Goal: Transaction & Acquisition: Download file/media

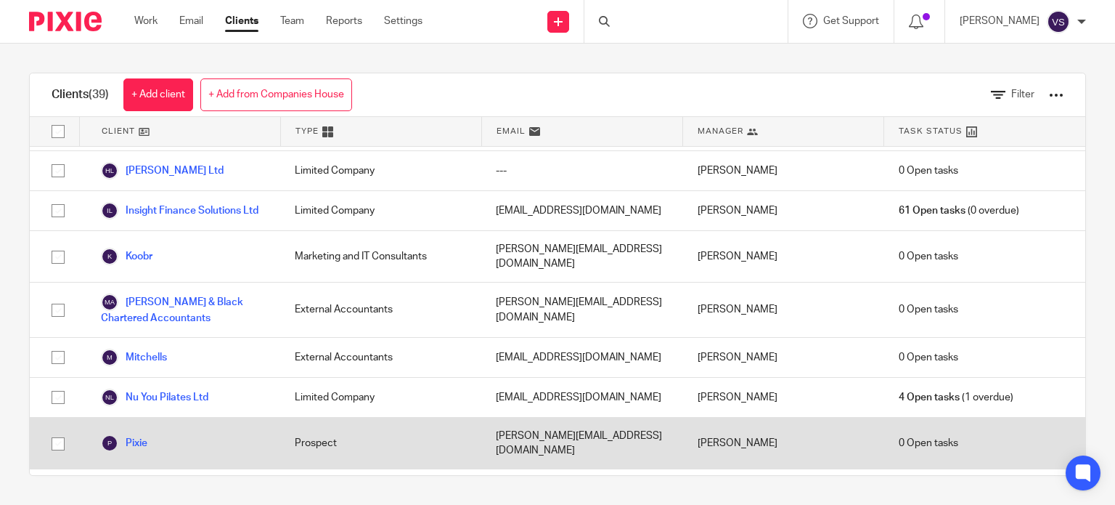
scroll to position [871, 0]
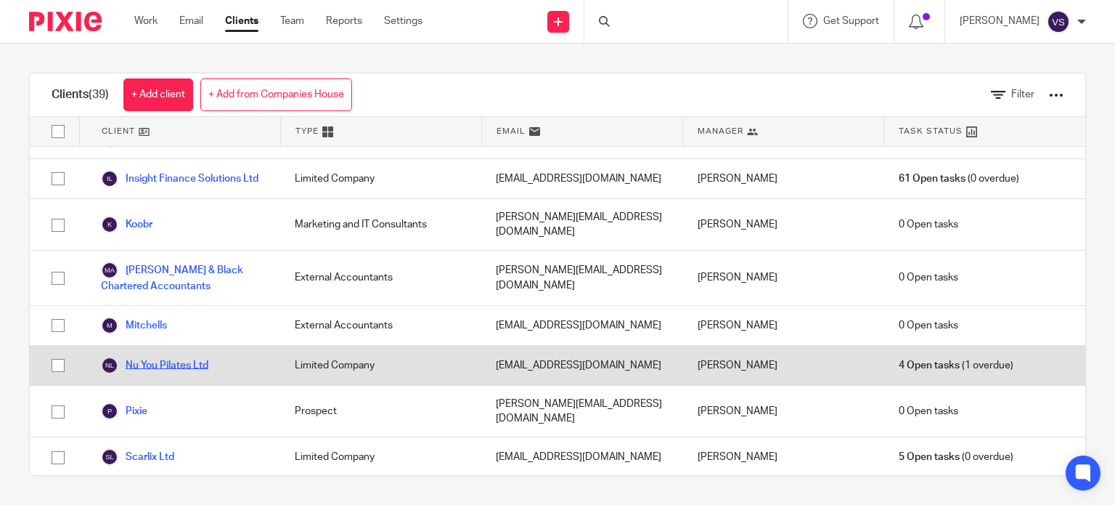
click at [164, 356] on link "Nu You Pilates Ltd" at bounding box center [154, 364] width 107 height 17
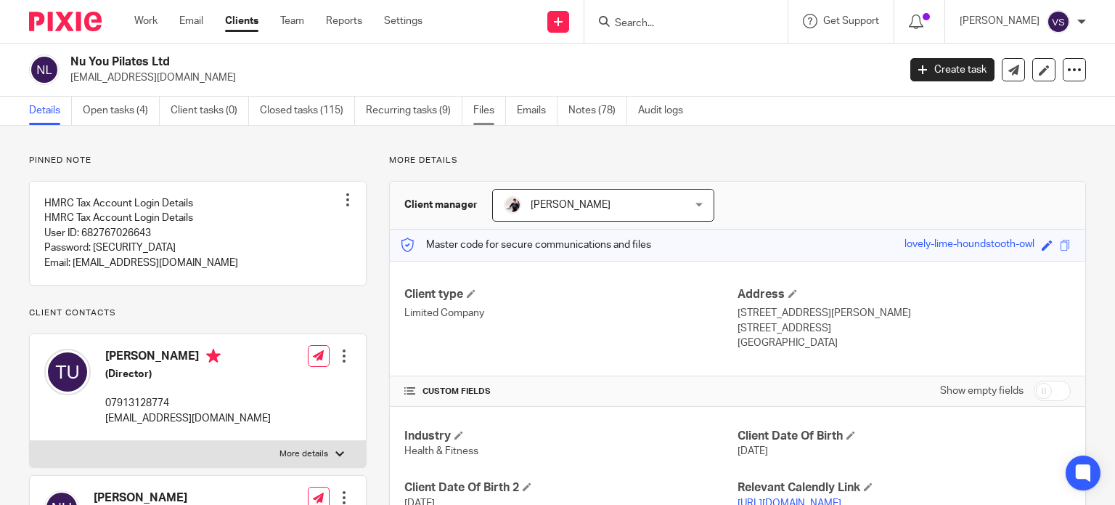
click at [485, 113] on link "Files" at bounding box center [489, 111] width 33 height 28
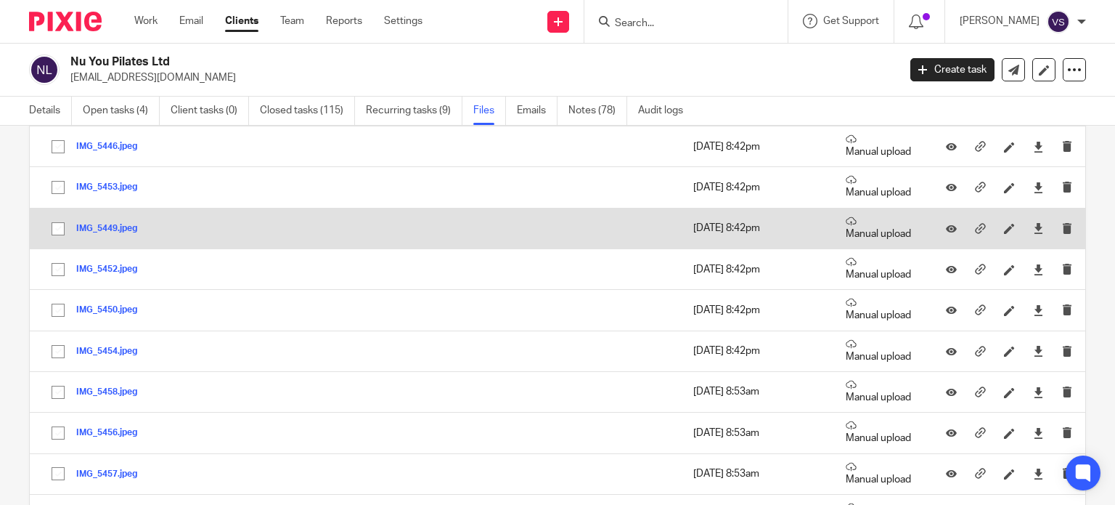
scroll to position [944, 0]
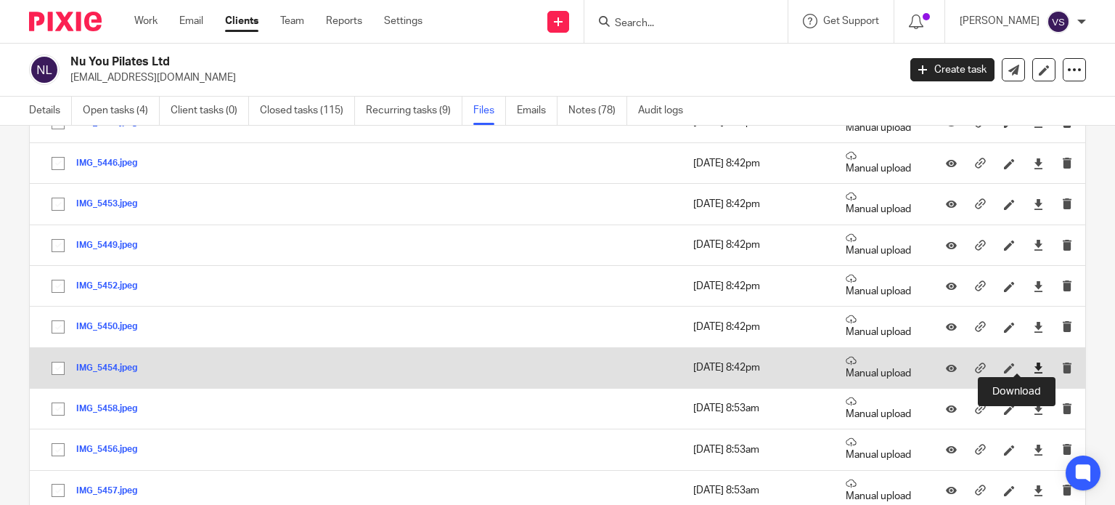
click at [1033, 362] on icon at bounding box center [1038, 367] width 11 height 11
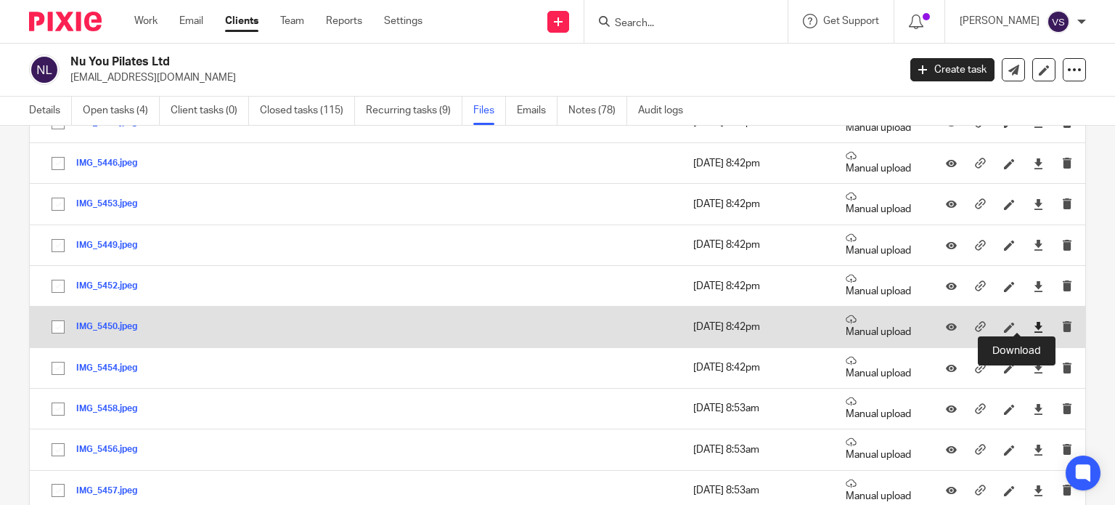
click at [1033, 322] on icon at bounding box center [1038, 327] width 11 height 11
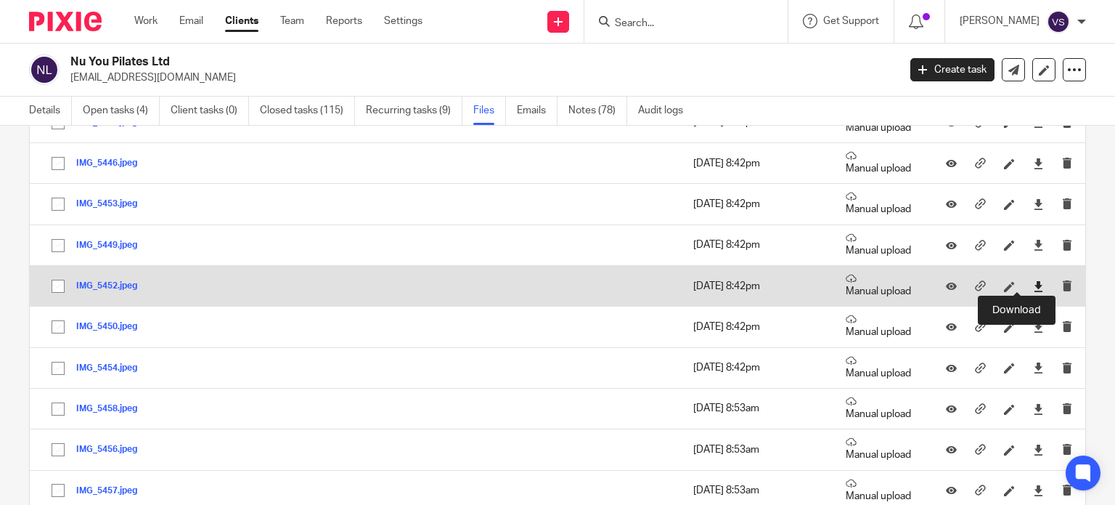
click at [1033, 282] on icon at bounding box center [1038, 286] width 11 height 11
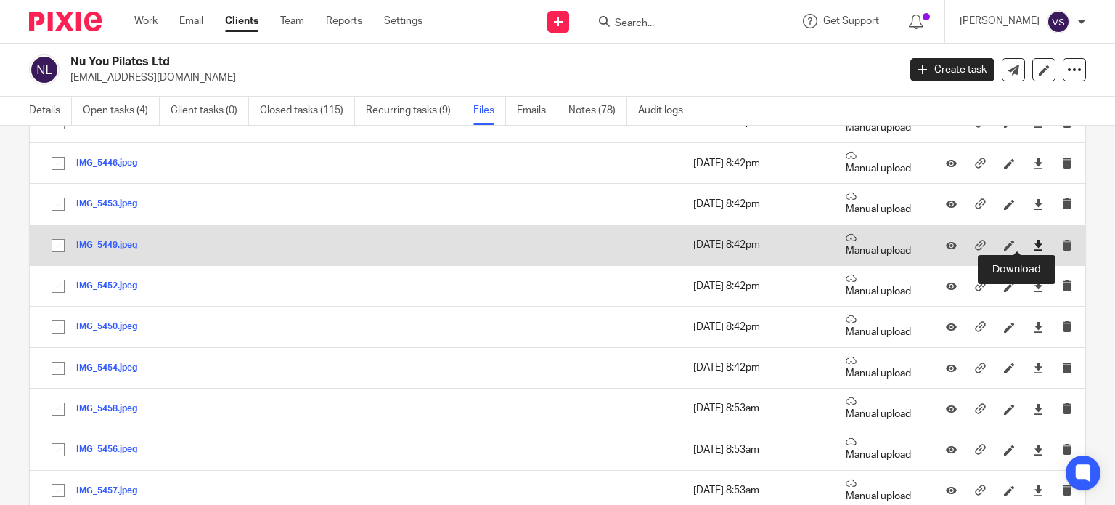
click at [1033, 242] on icon at bounding box center [1038, 245] width 11 height 11
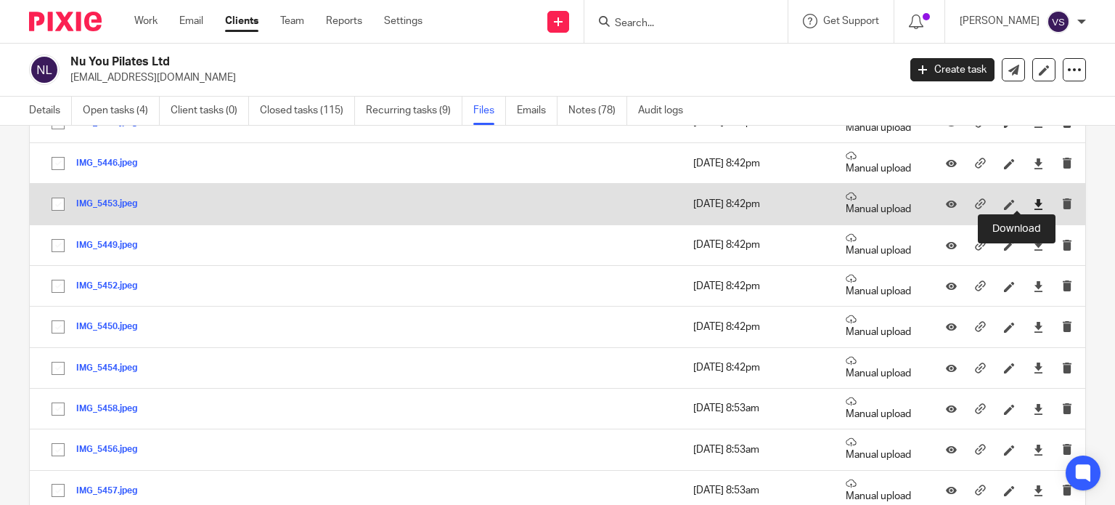
click at [1033, 203] on icon at bounding box center [1038, 204] width 11 height 11
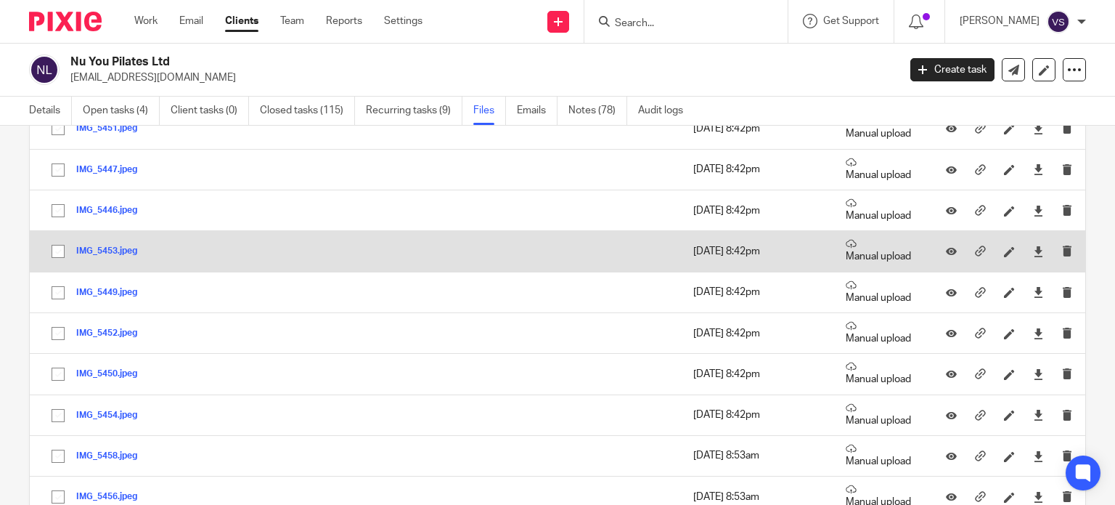
scroll to position [871, 0]
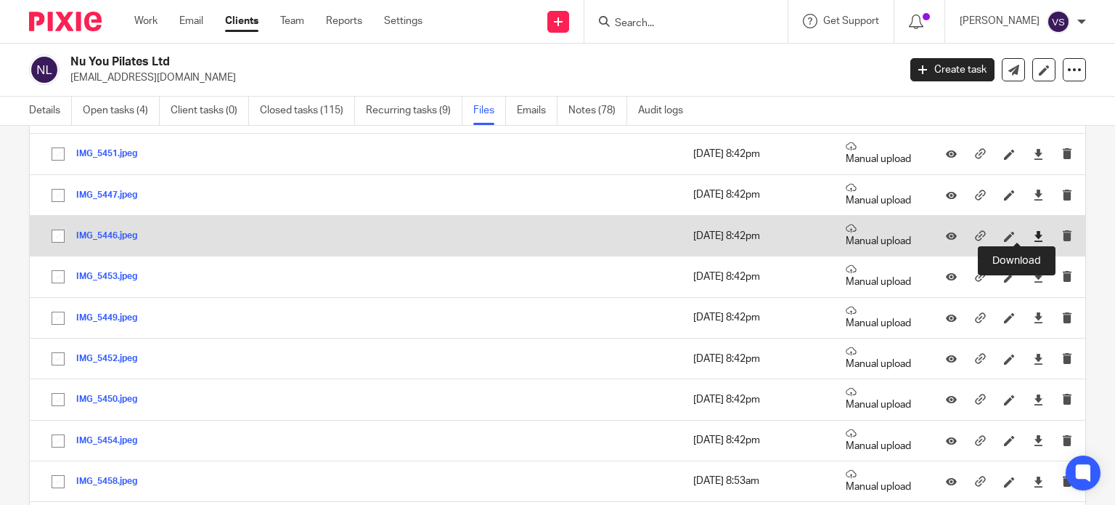
click at [1033, 231] on icon at bounding box center [1038, 236] width 11 height 11
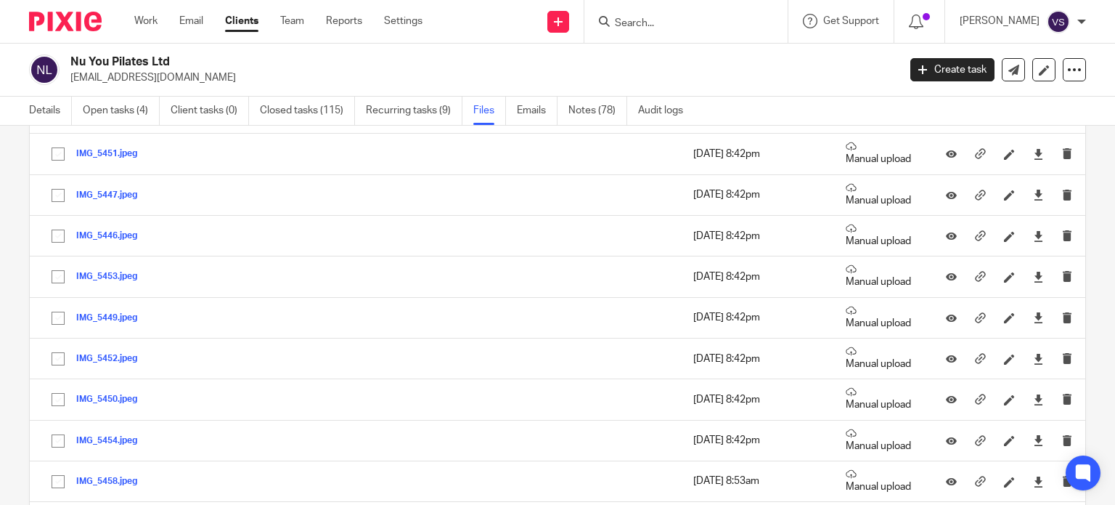
click at [1079, 189] on div "Upload file Drag & Drop your files, or click here Files uploading... General fi…" at bounding box center [557, 315] width 1115 height 379
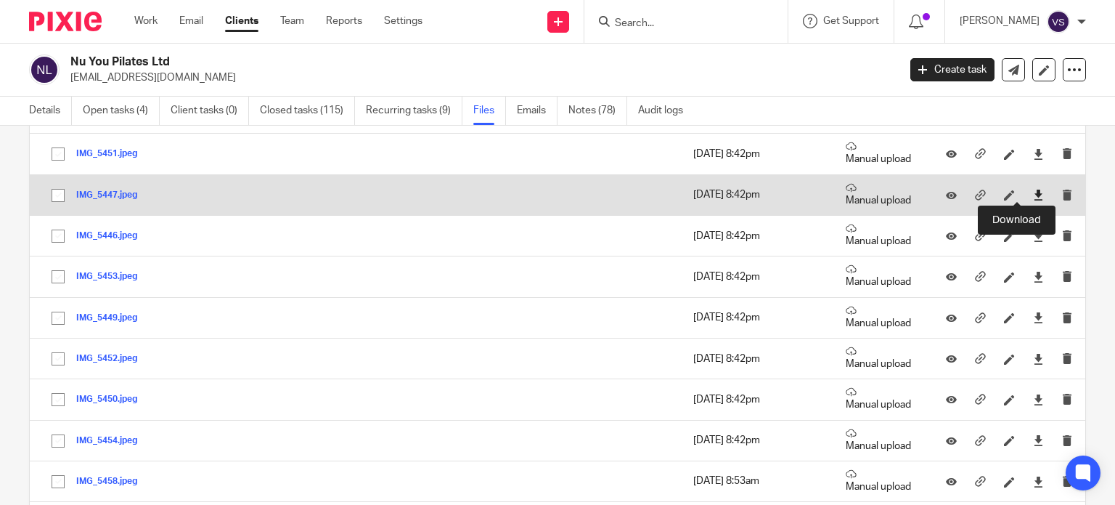
click at [1033, 192] on icon at bounding box center [1038, 194] width 11 height 11
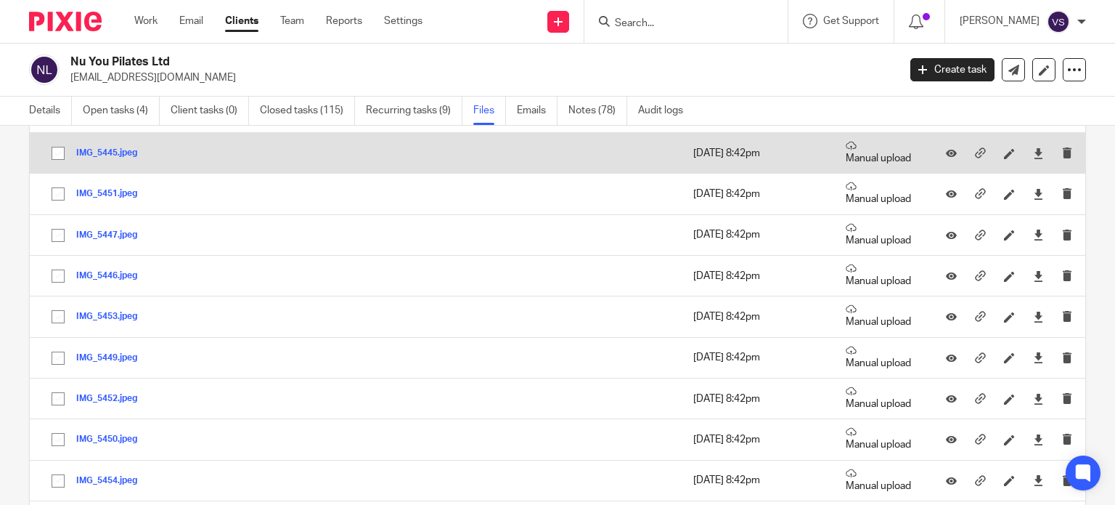
scroll to position [799, 0]
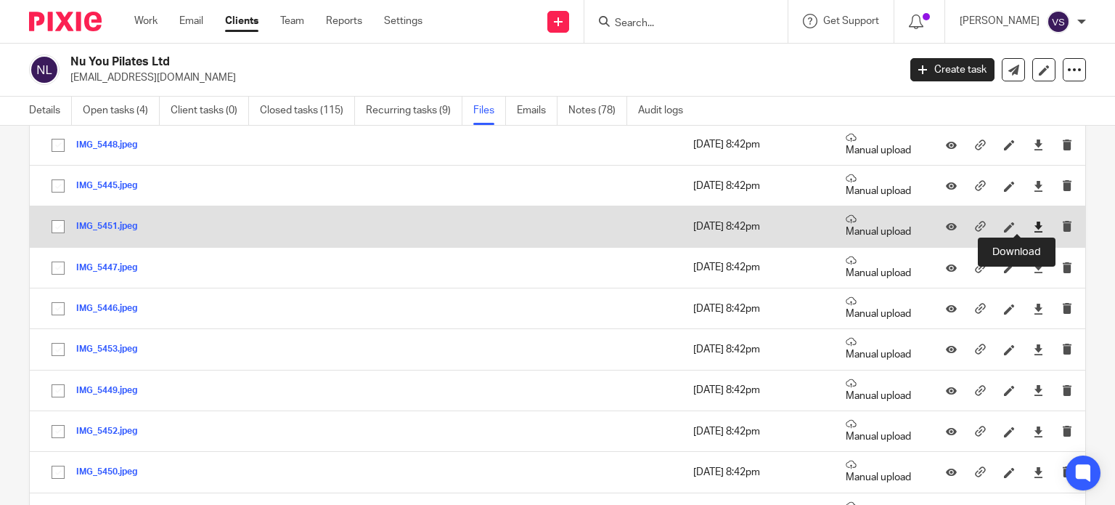
click at [1033, 224] on icon at bounding box center [1038, 226] width 11 height 11
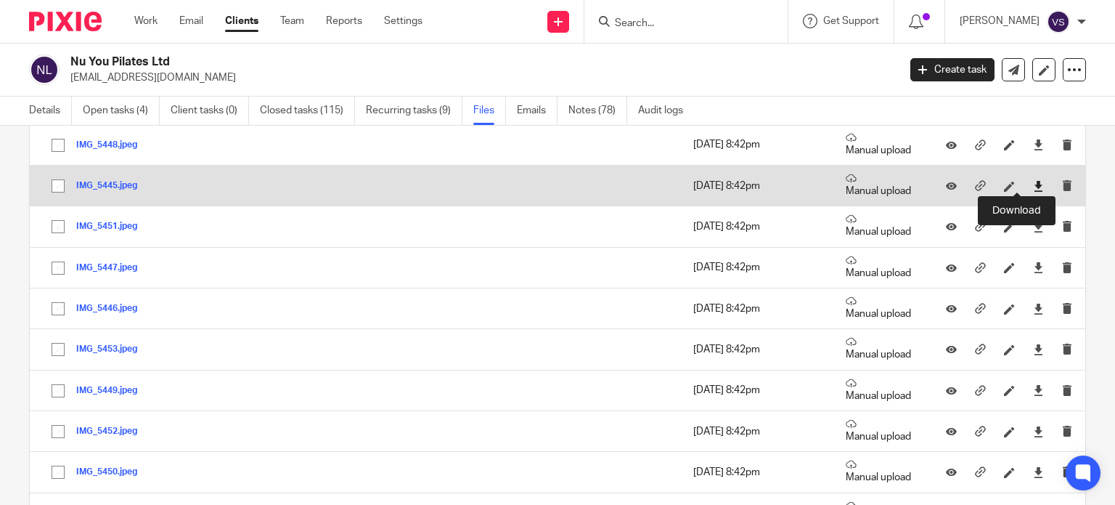
click at [1033, 184] on icon at bounding box center [1038, 186] width 11 height 11
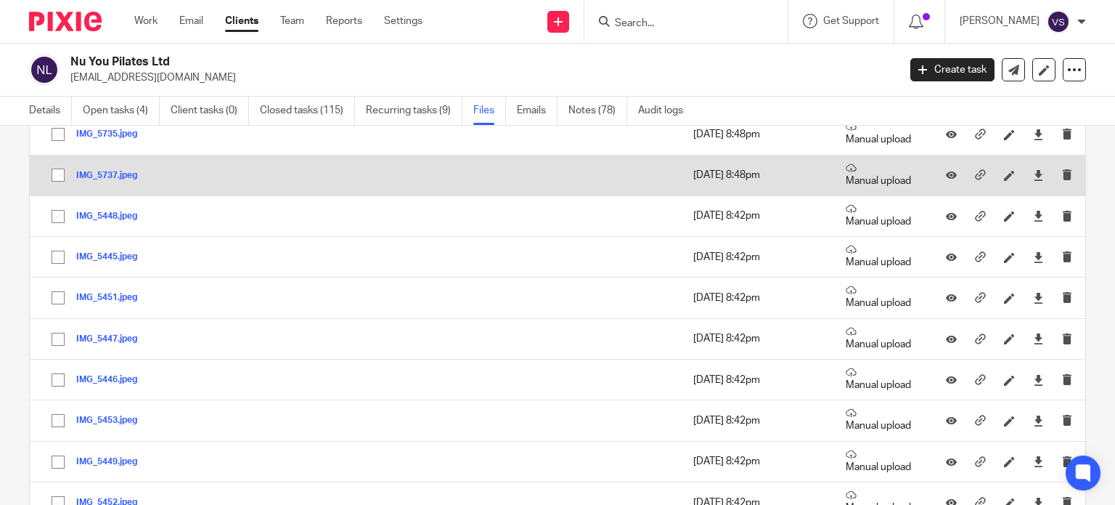
scroll to position [726, 0]
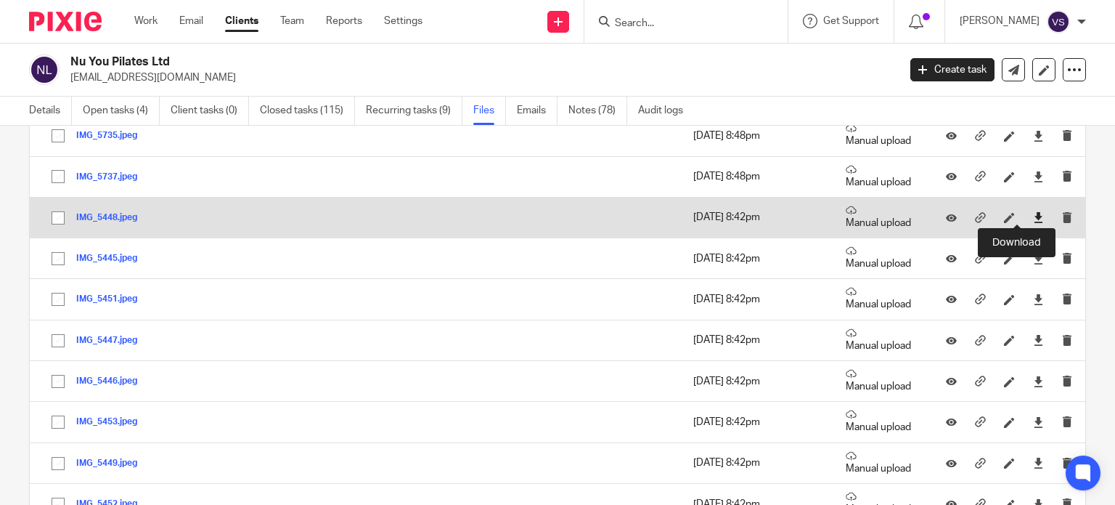
click at [1033, 212] on icon at bounding box center [1038, 217] width 11 height 11
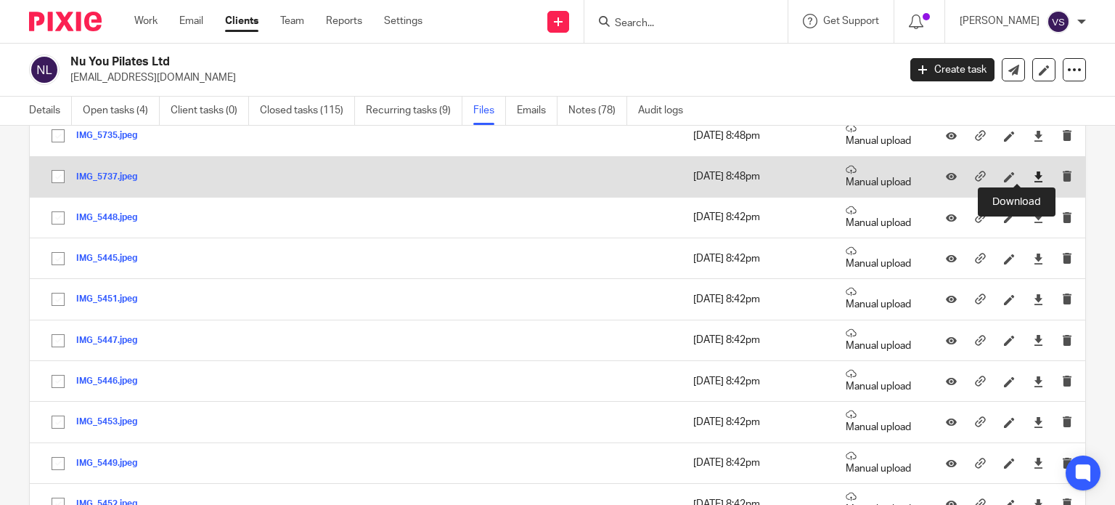
click at [1033, 174] on icon at bounding box center [1038, 176] width 11 height 11
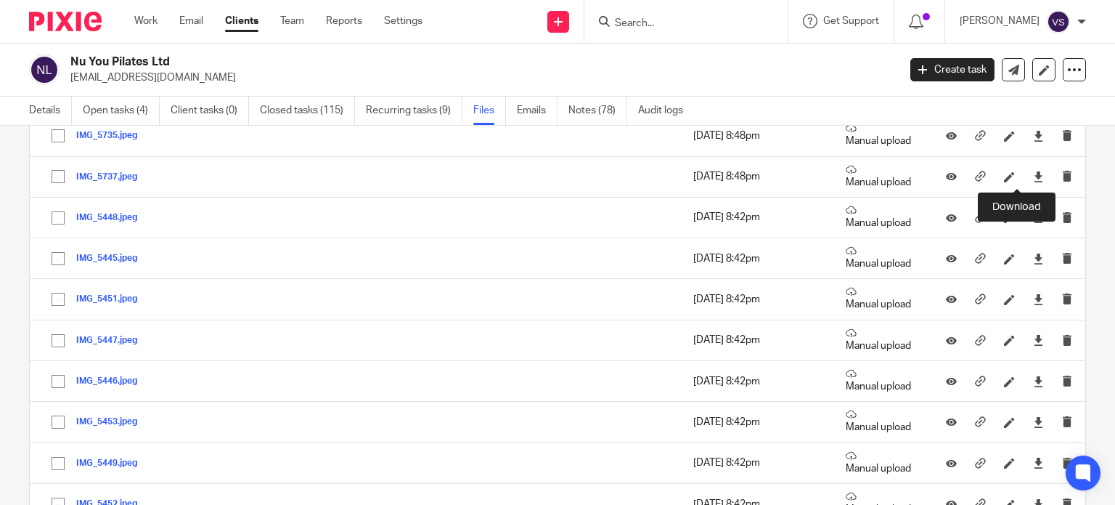
scroll to position [653, 0]
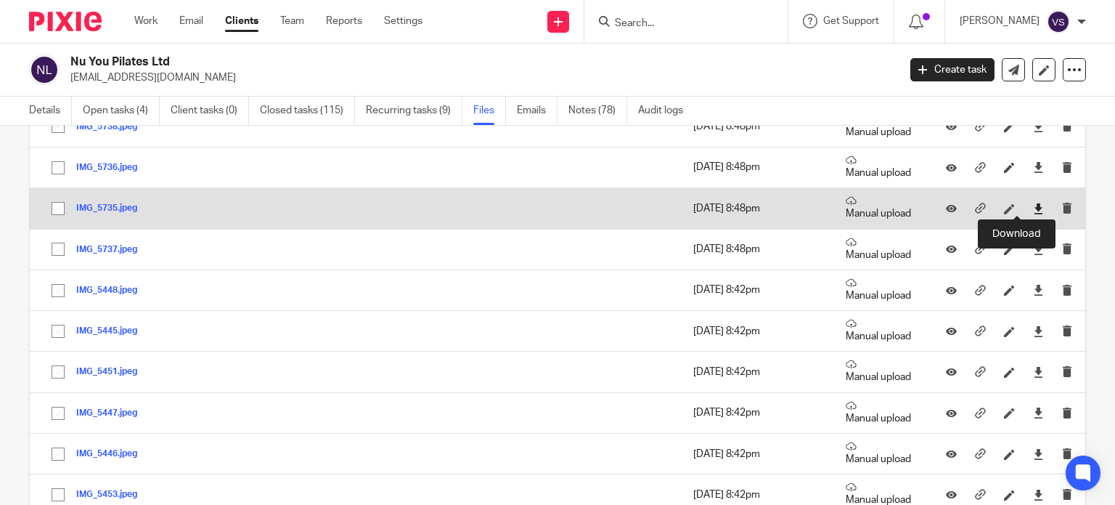
click at [1033, 205] on icon at bounding box center [1038, 208] width 11 height 11
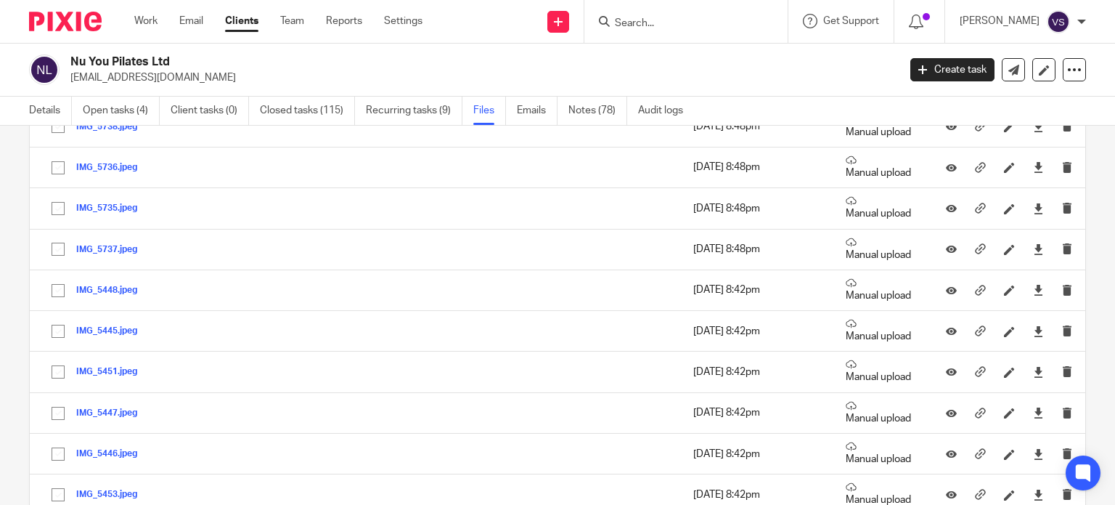
click at [1077, 174] on div "Upload file Drag & Drop your files, or click here Files uploading... General fi…" at bounding box center [557, 315] width 1115 height 379
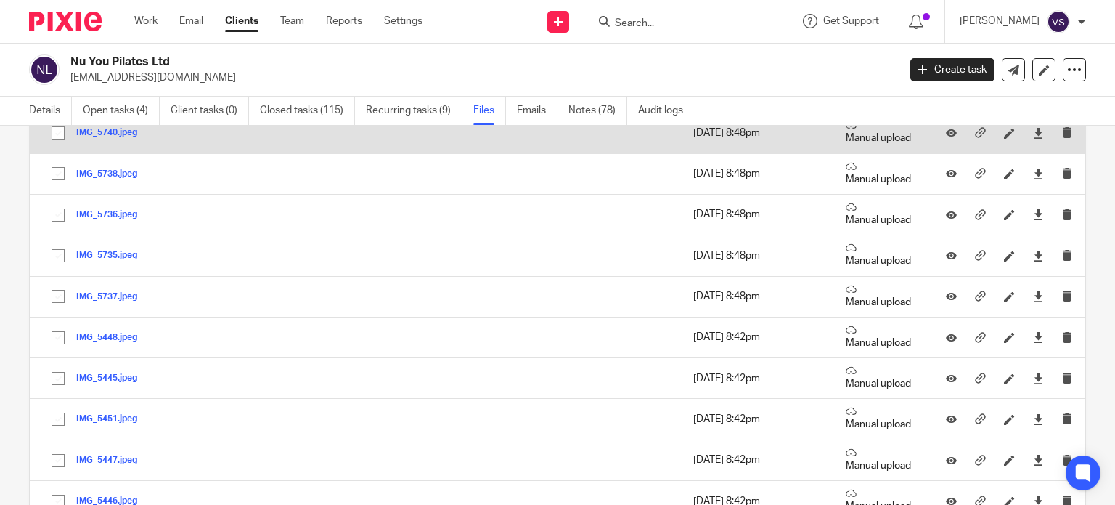
scroll to position [581, 0]
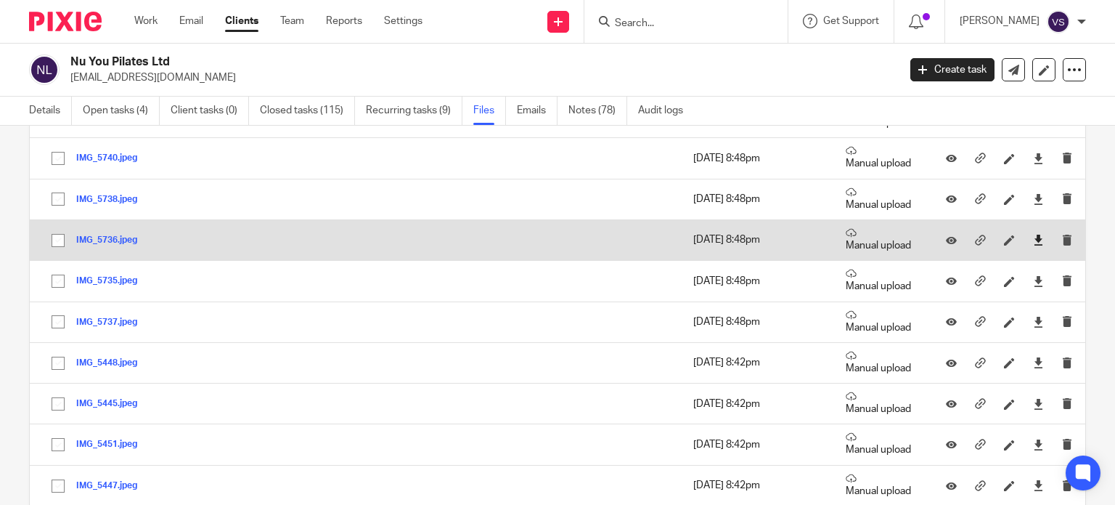
click at [1033, 233] on link at bounding box center [1038, 240] width 11 height 15
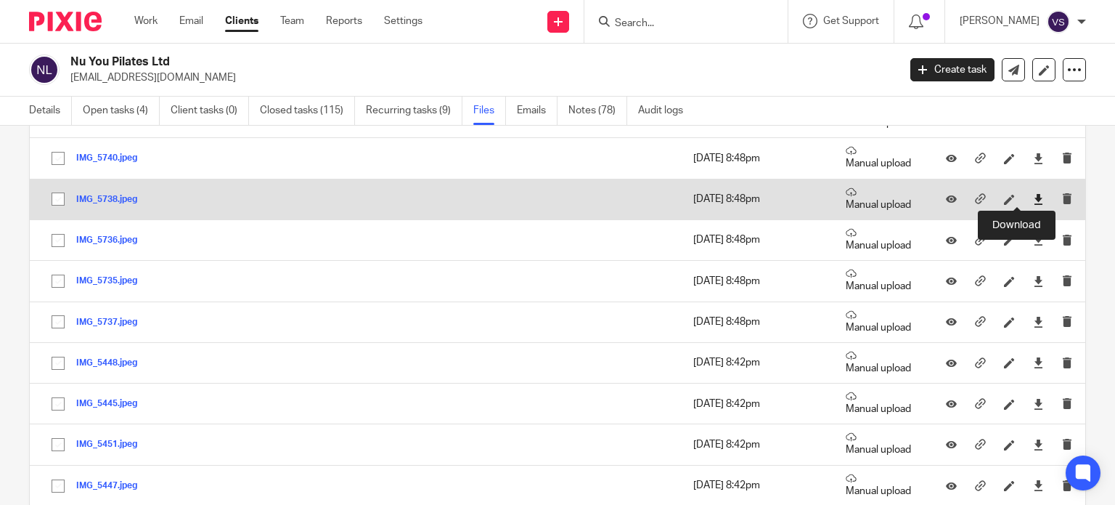
click at [1033, 196] on icon at bounding box center [1038, 199] width 11 height 11
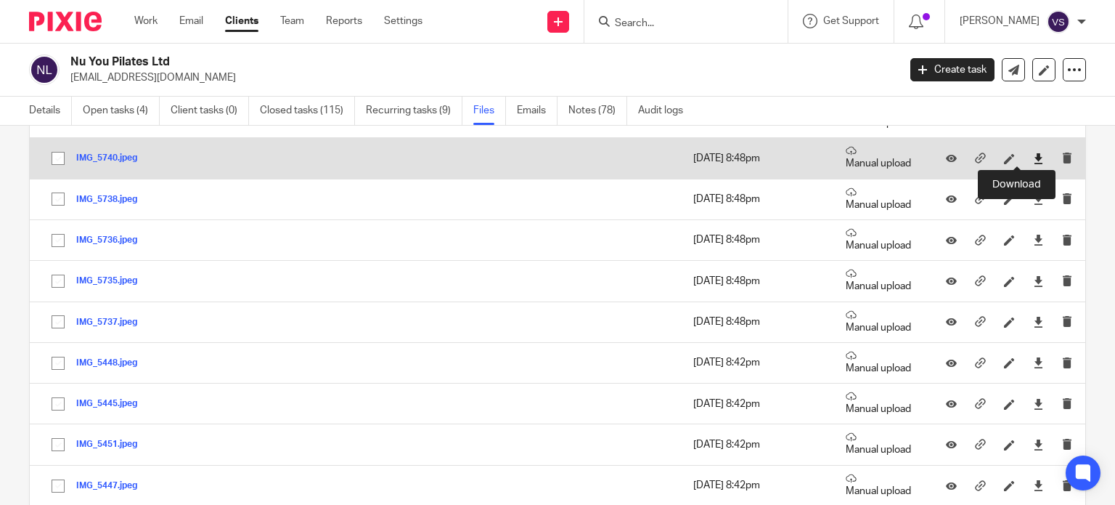
click at [1033, 159] on icon at bounding box center [1038, 158] width 11 height 11
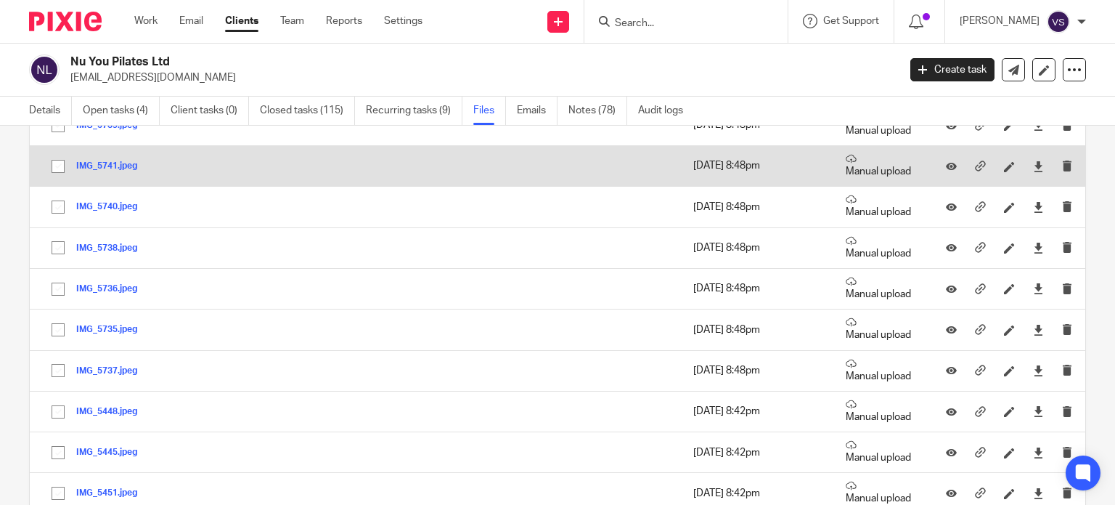
scroll to position [508, 0]
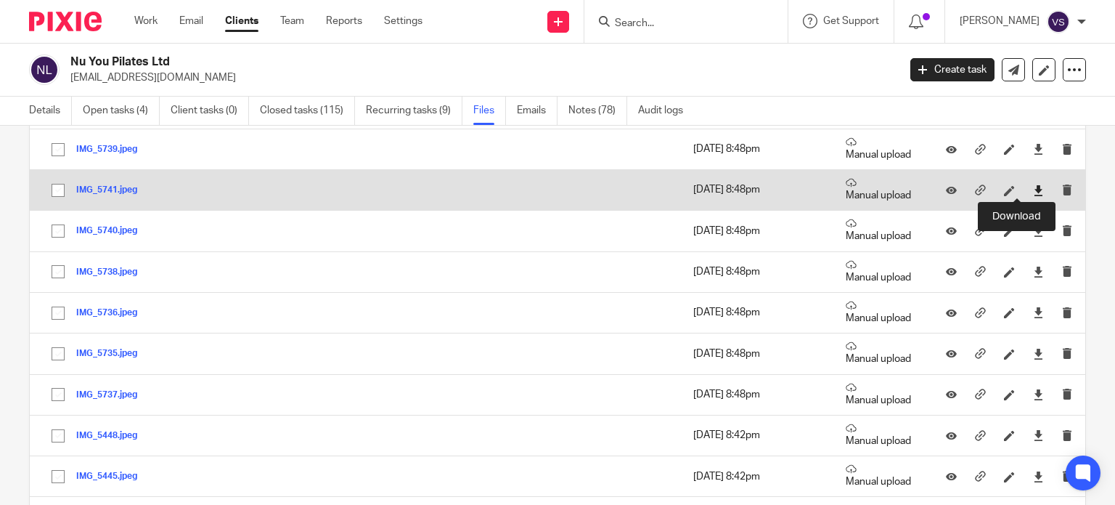
click at [1033, 188] on icon at bounding box center [1038, 190] width 11 height 11
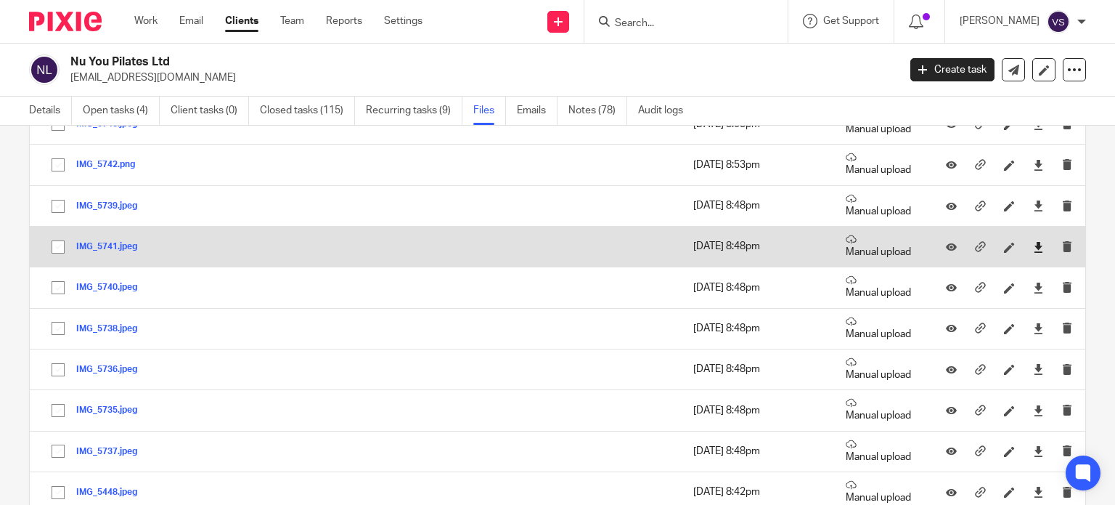
scroll to position [436, 0]
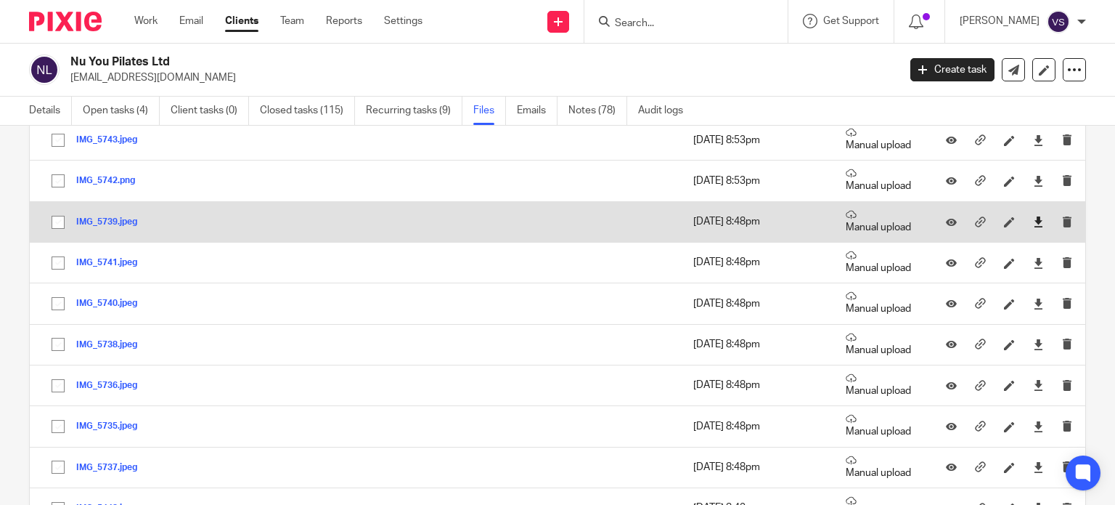
click at [1033, 216] on icon at bounding box center [1038, 221] width 11 height 11
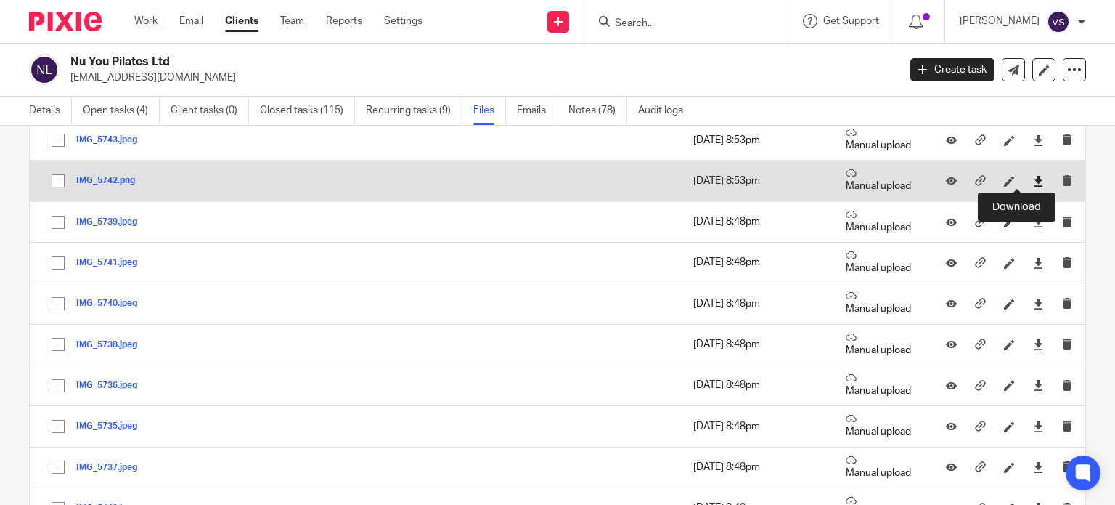
click at [1033, 177] on icon at bounding box center [1038, 181] width 11 height 11
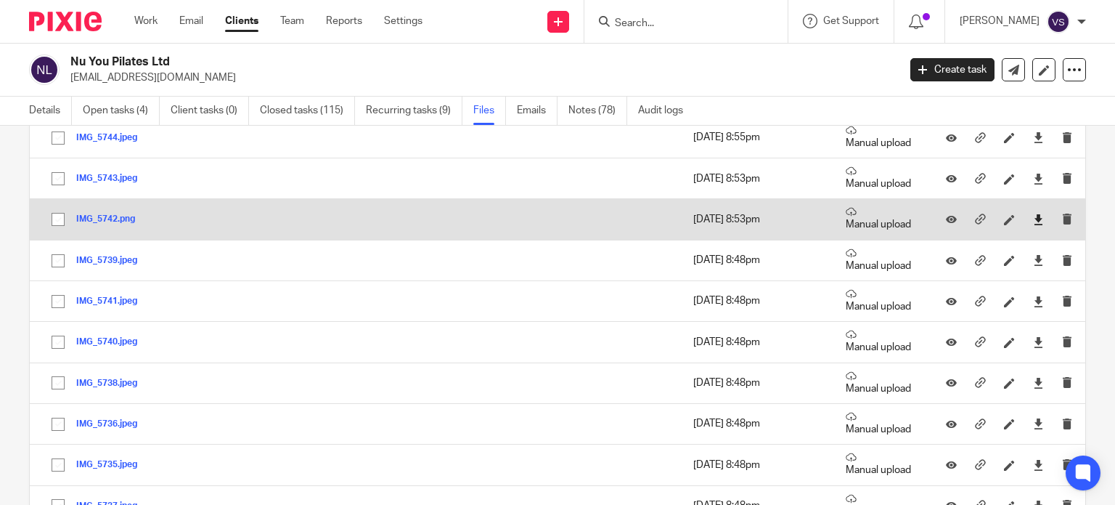
scroll to position [363, 0]
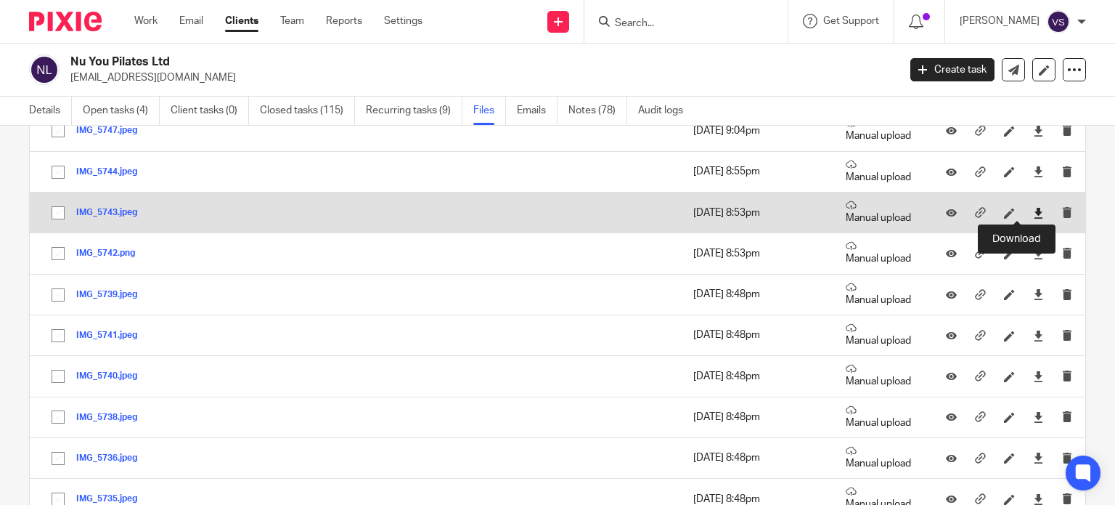
click at [1033, 208] on icon at bounding box center [1038, 213] width 11 height 11
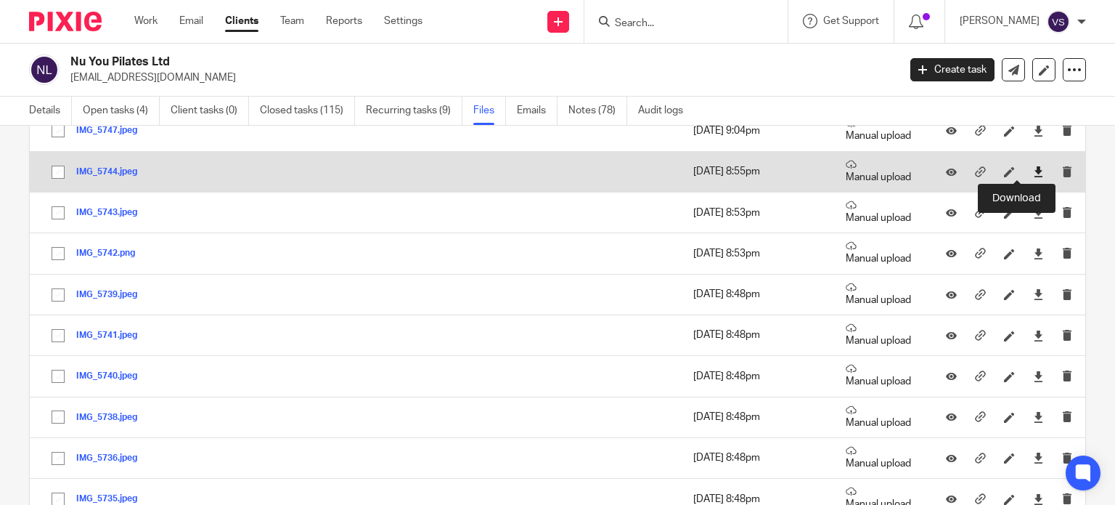
click at [1033, 171] on icon at bounding box center [1038, 171] width 11 height 11
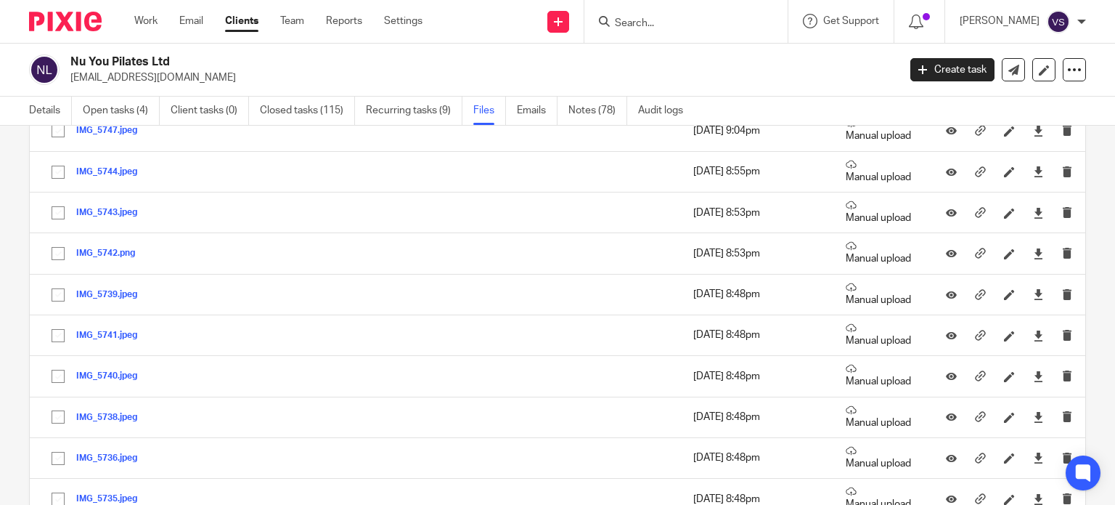
click at [1071, 167] on div "Upload file Drag & Drop your files, or click here Files uploading... General fi…" at bounding box center [557, 315] width 1115 height 379
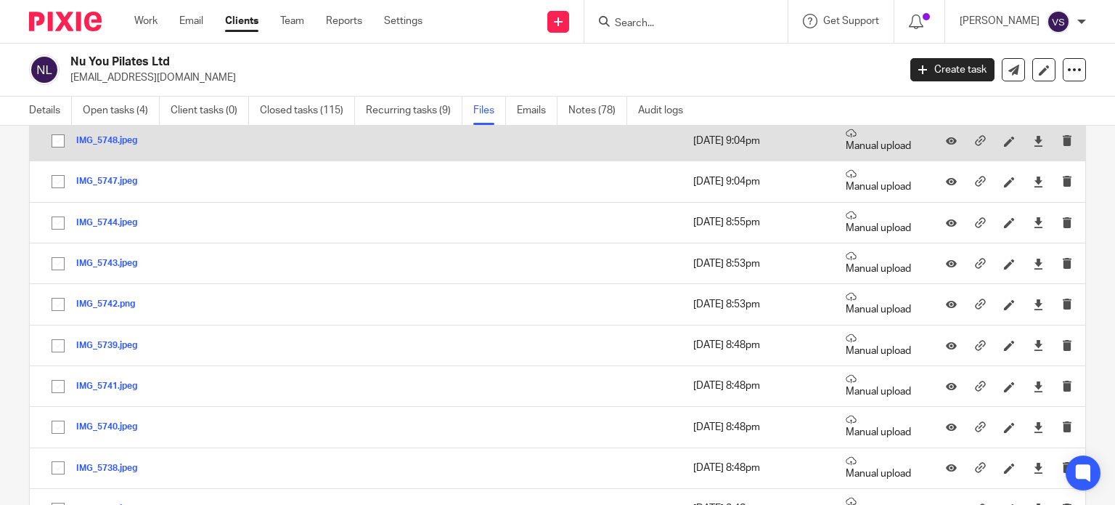
scroll to position [290, 0]
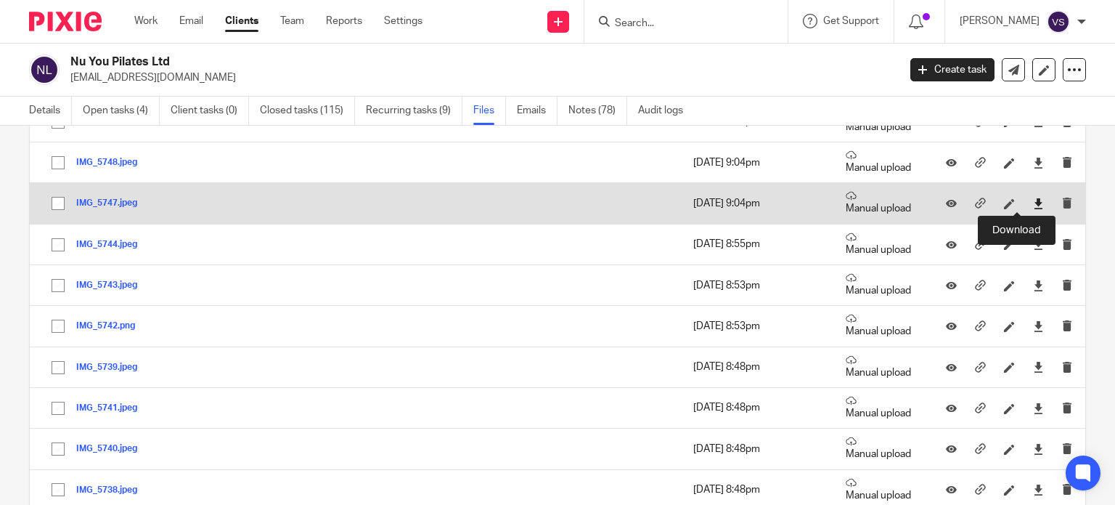
click at [1033, 198] on icon at bounding box center [1038, 203] width 11 height 11
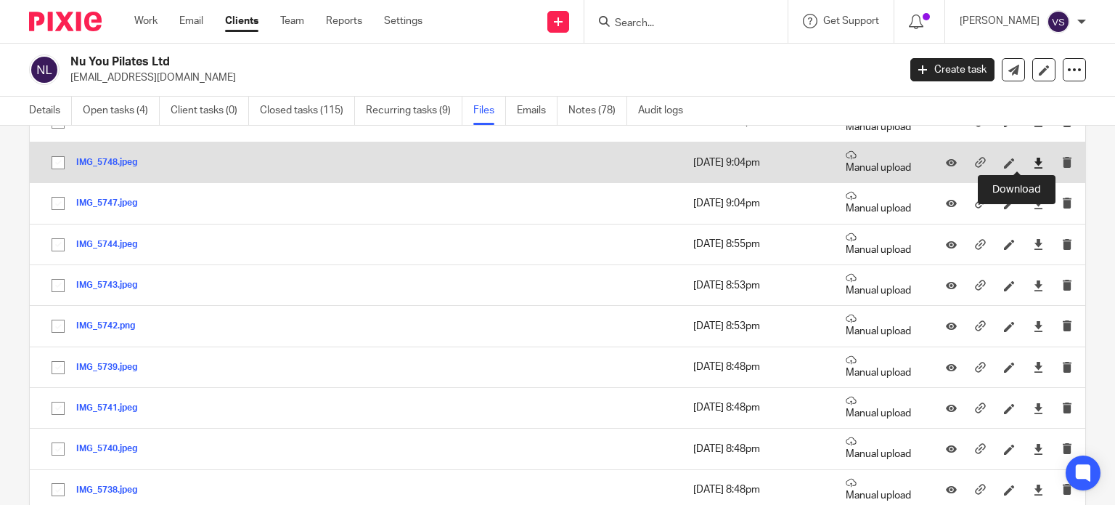
click at [1033, 161] on icon at bounding box center [1038, 163] width 11 height 11
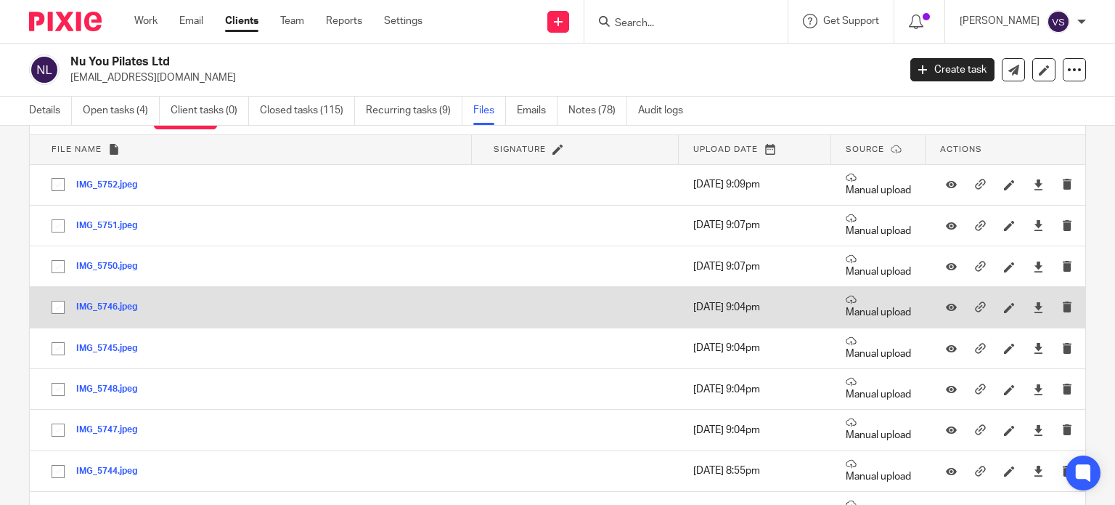
scroll to position [73, 0]
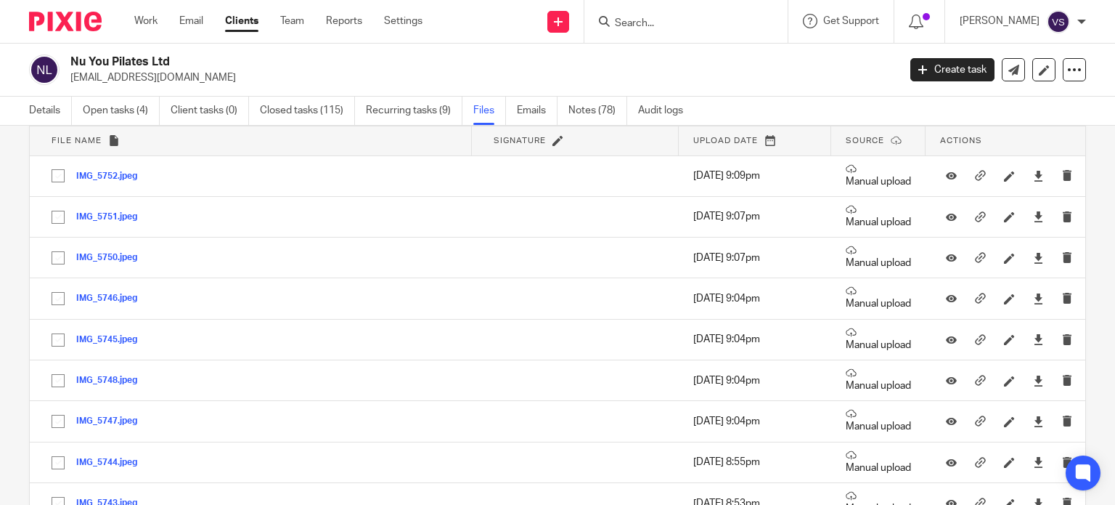
click at [1072, 229] on div "Upload file Drag & Drop your files, or click here Files uploading... General fi…" at bounding box center [557, 315] width 1115 height 379
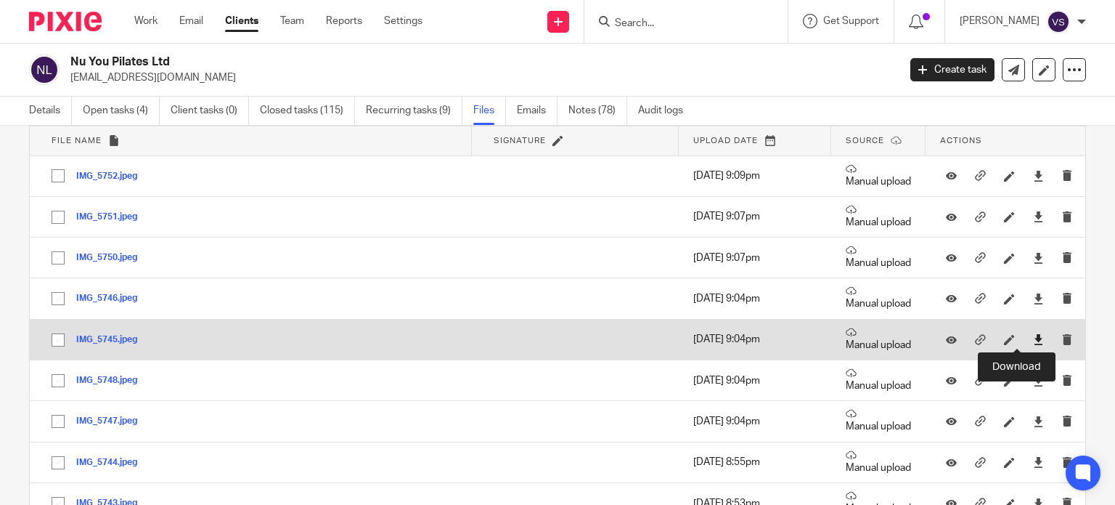
click at [1033, 335] on icon at bounding box center [1038, 339] width 11 height 11
click at [1033, 341] on icon at bounding box center [1038, 339] width 11 height 11
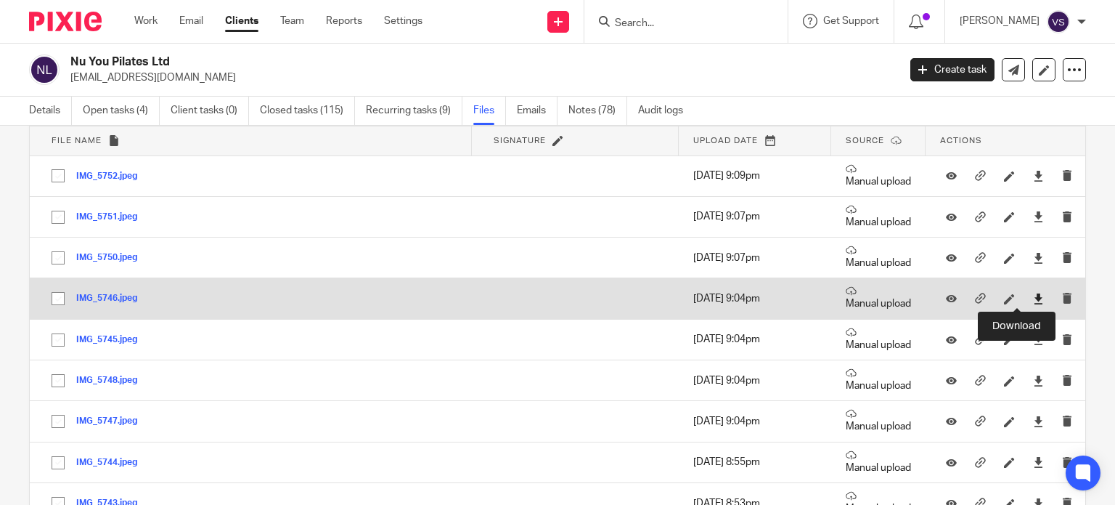
click at [1033, 295] on icon at bounding box center [1038, 298] width 11 height 11
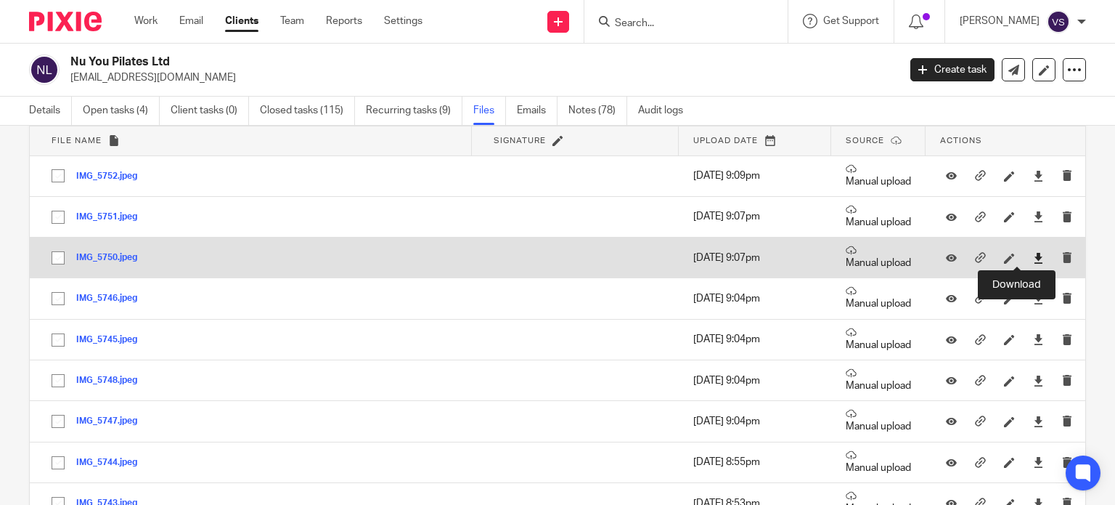
click at [1033, 256] on icon at bounding box center [1038, 258] width 11 height 11
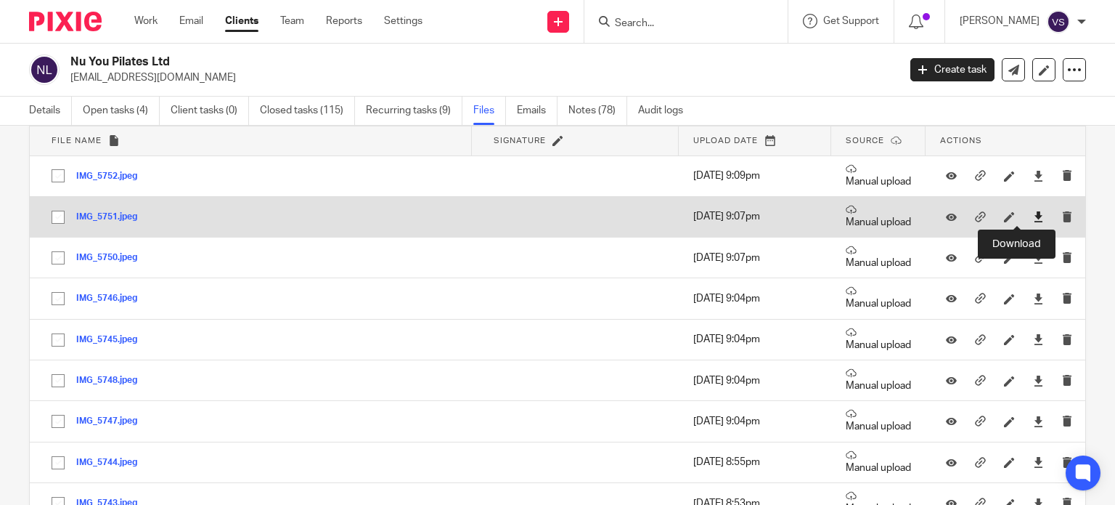
click at [1033, 215] on icon at bounding box center [1038, 216] width 11 height 11
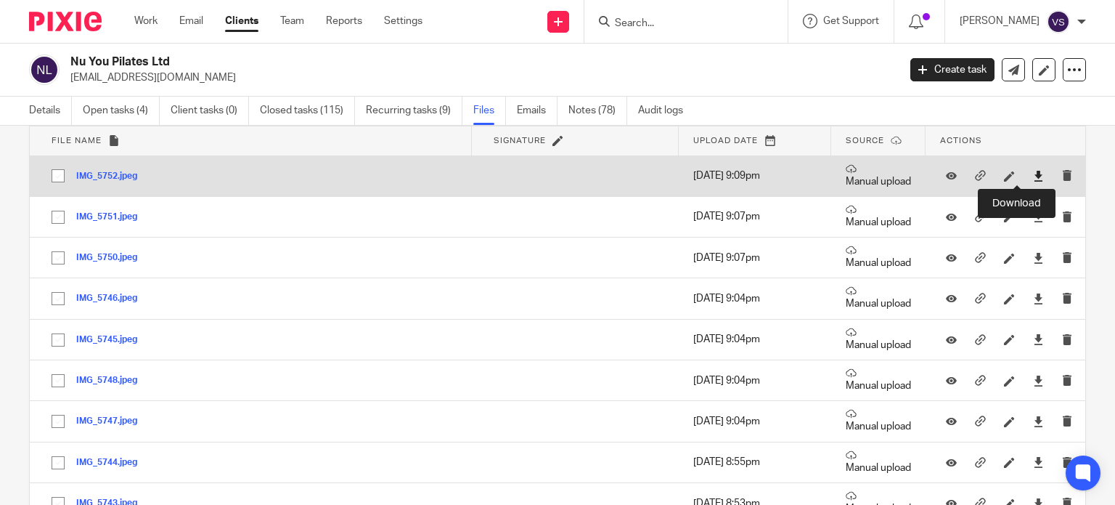
click at [1033, 178] on icon at bounding box center [1038, 176] width 11 height 11
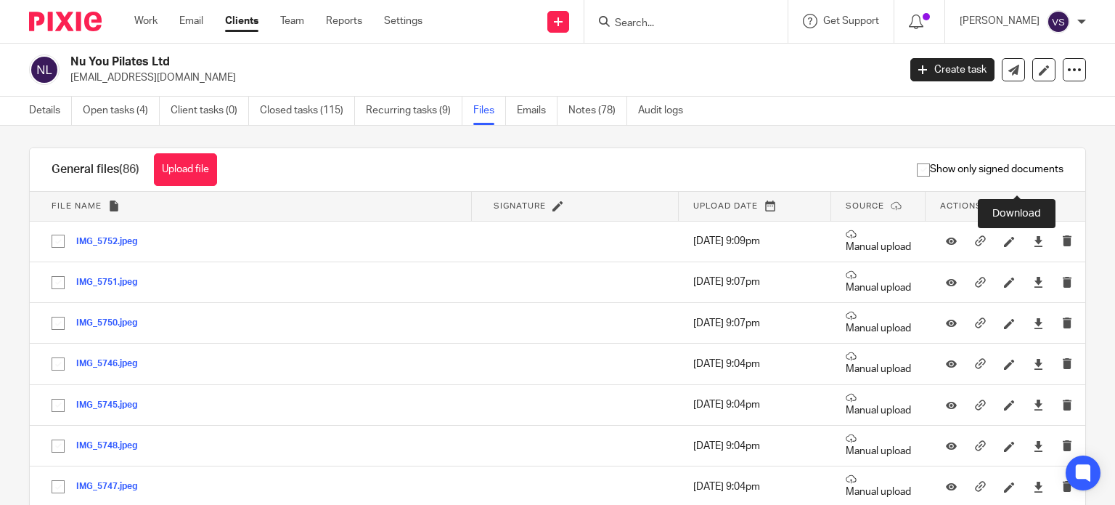
scroll to position [0, 0]
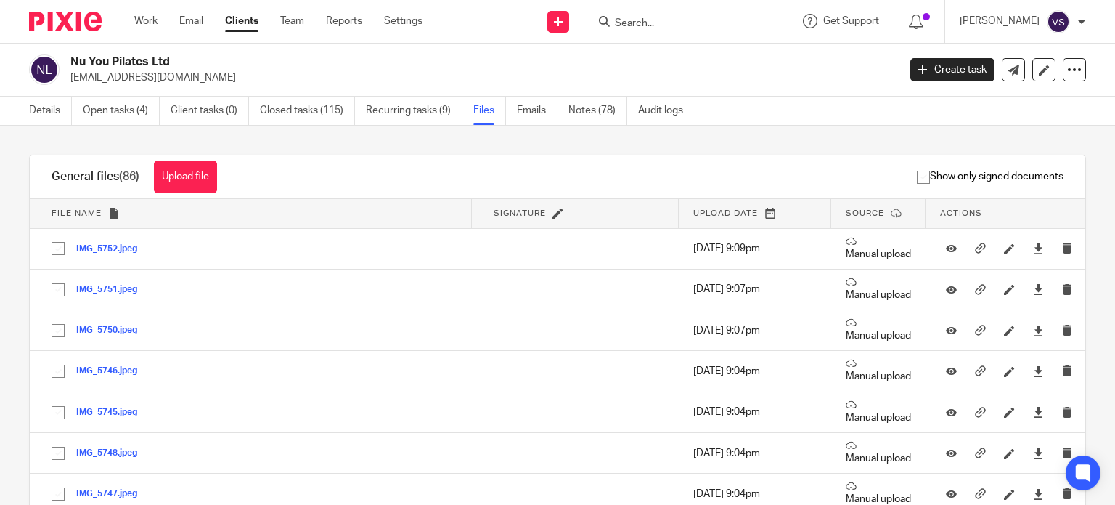
click at [685, 68] on h2 "Nu You Pilates Ltd" at bounding box center [397, 61] width 655 height 15
